Goal: Information Seeking & Learning: Learn about a topic

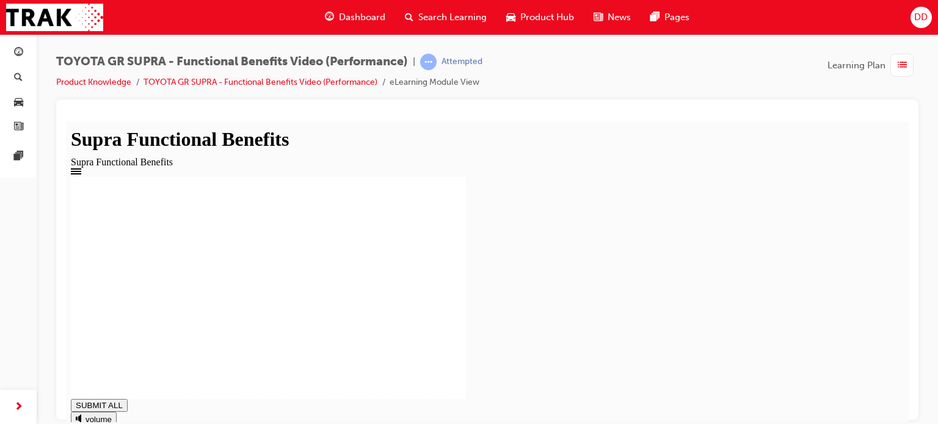
click at [644, 134] on div at bounding box center [487, 134] width 833 height 0
click at [333, 372] on rect at bounding box center [268, 287] width 395 height 222
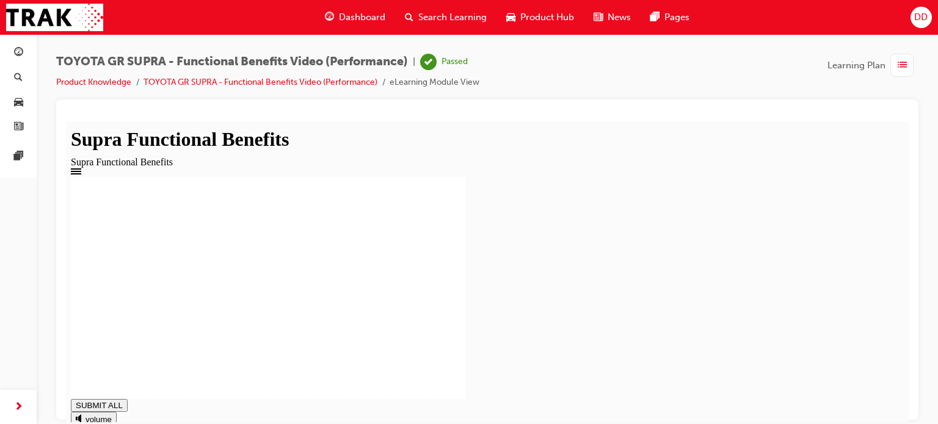
type input "1"
click at [98, 82] on link "Product Knowledge" at bounding box center [93, 82] width 75 height 10
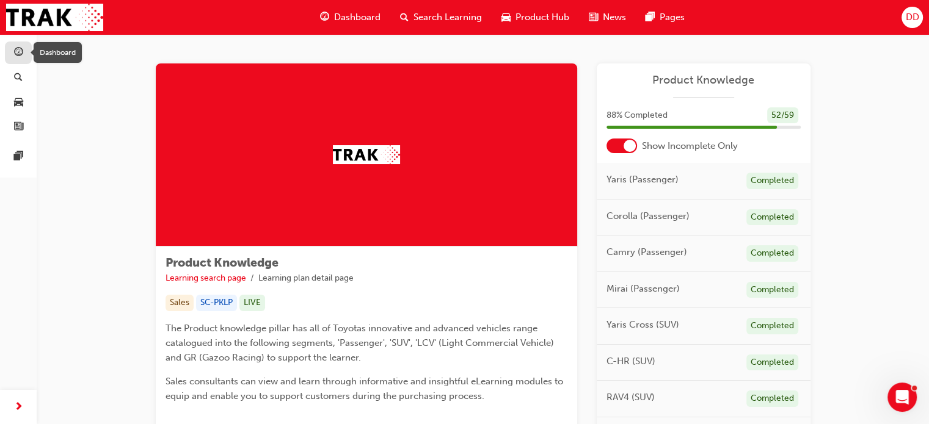
click at [16, 54] on span "guage-icon" at bounding box center [18, 53] width 9 height 11
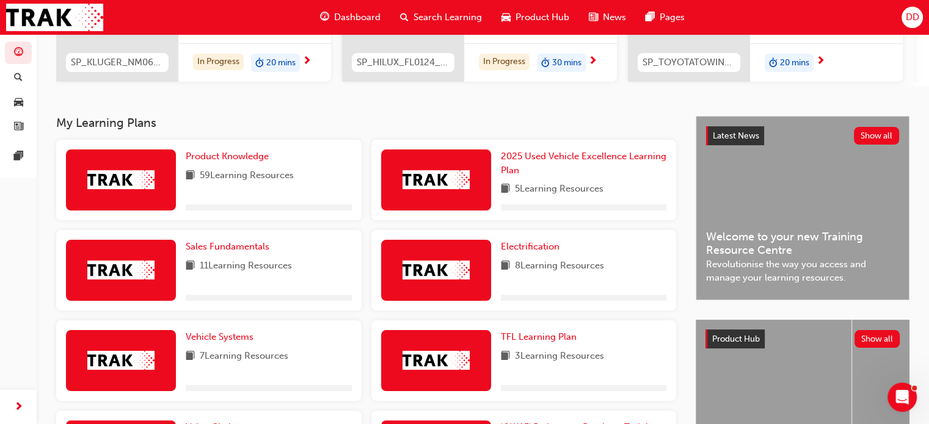
scroll to position [183, 0]
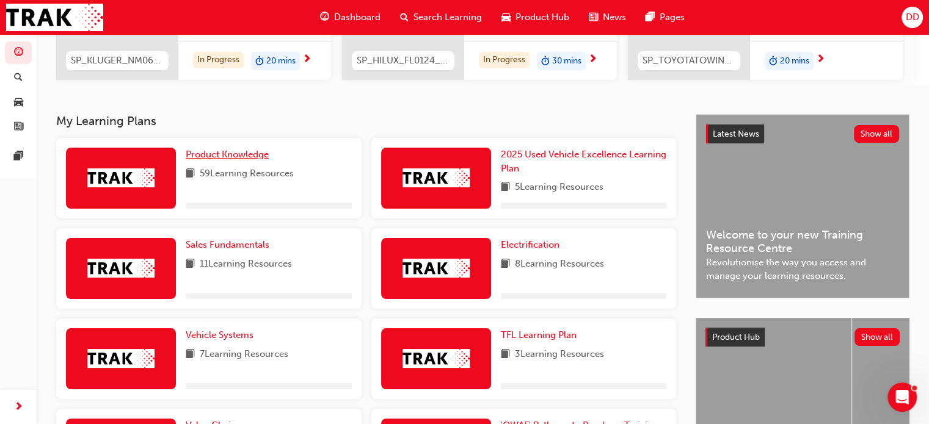
click at [216, 160] on span "Product Knowledge" at bounding box center [227, 154] width 83 height 11
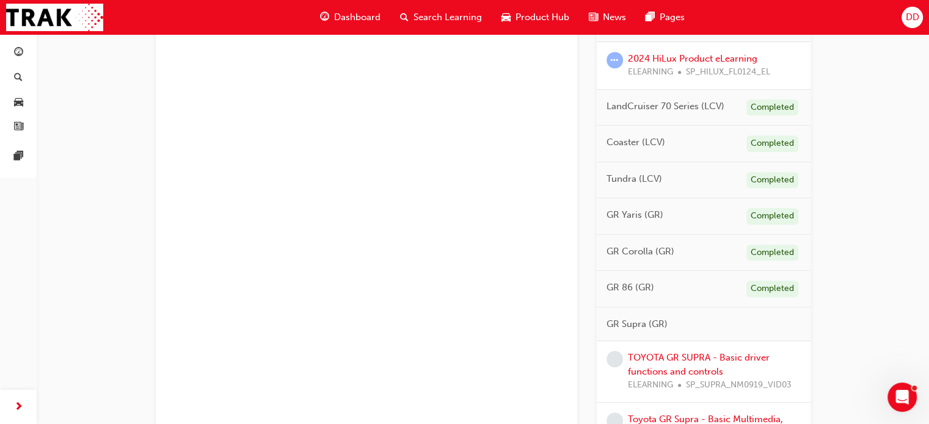
scroll to position [794, 0]
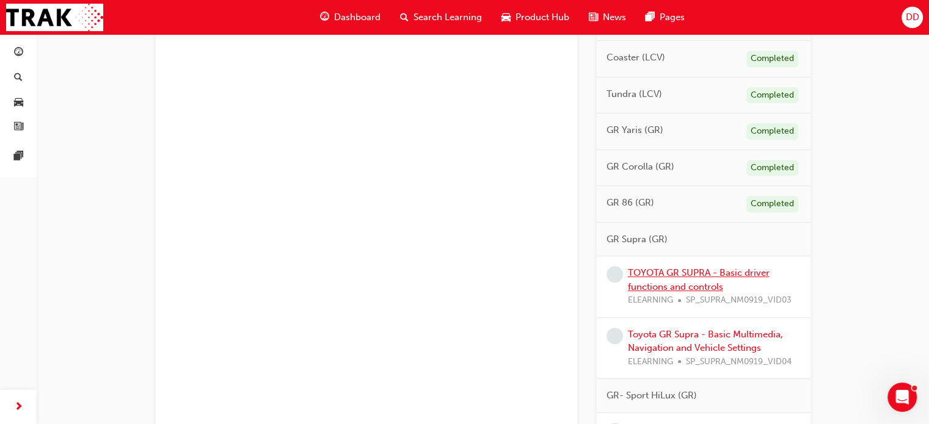
click at [670, 278] on link "TOYOTA GR SUPRA - Basic driver functions and controls" at bounding box center [699, 279] width 142 height 25
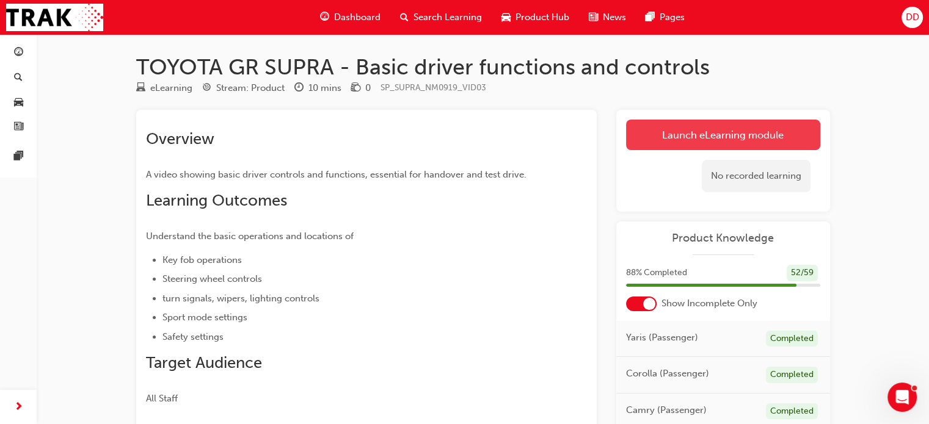
click at [689, 131] on link "Launch eLearning module" at bounding box center [723, 135] width 194 height 31
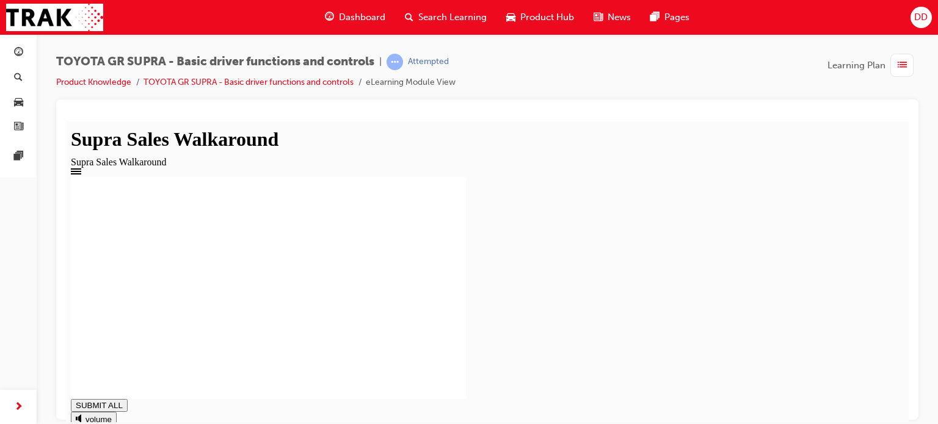
type input "0.013"
